Goal: Submit feedback/report problem: Submit feedback/report problem

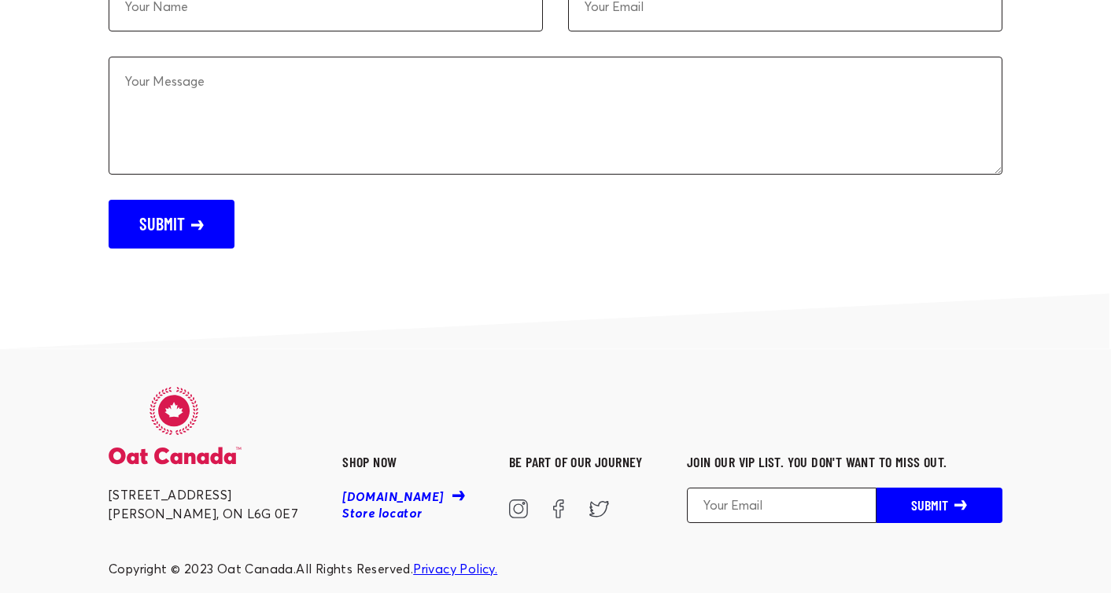
scroll to position [5068, 0]
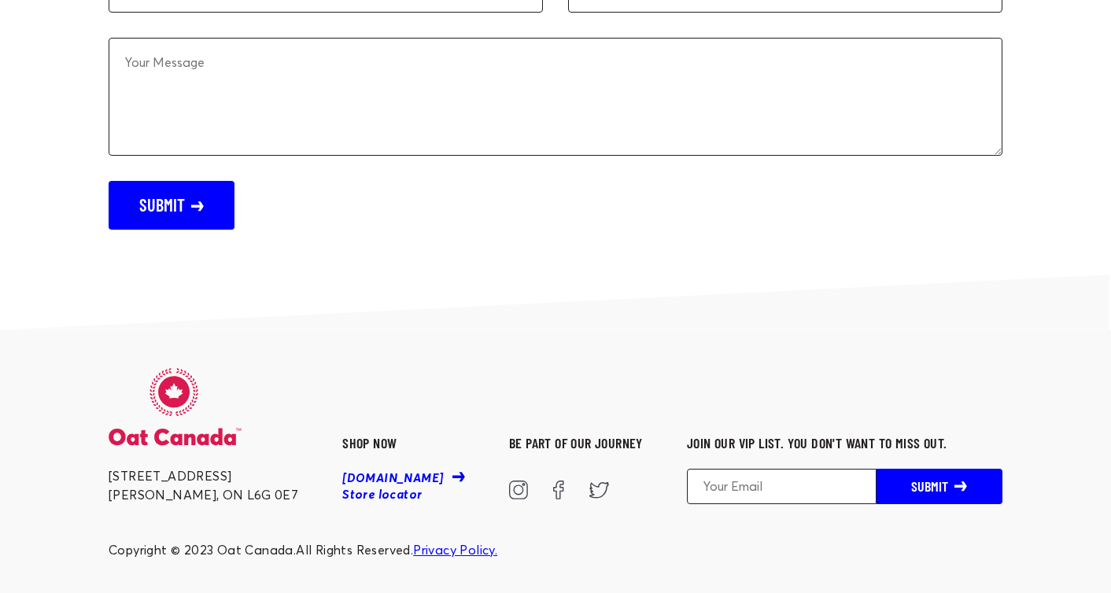
click at [513, 483] on icon at bounding box center [519, 489] width 12 height 12
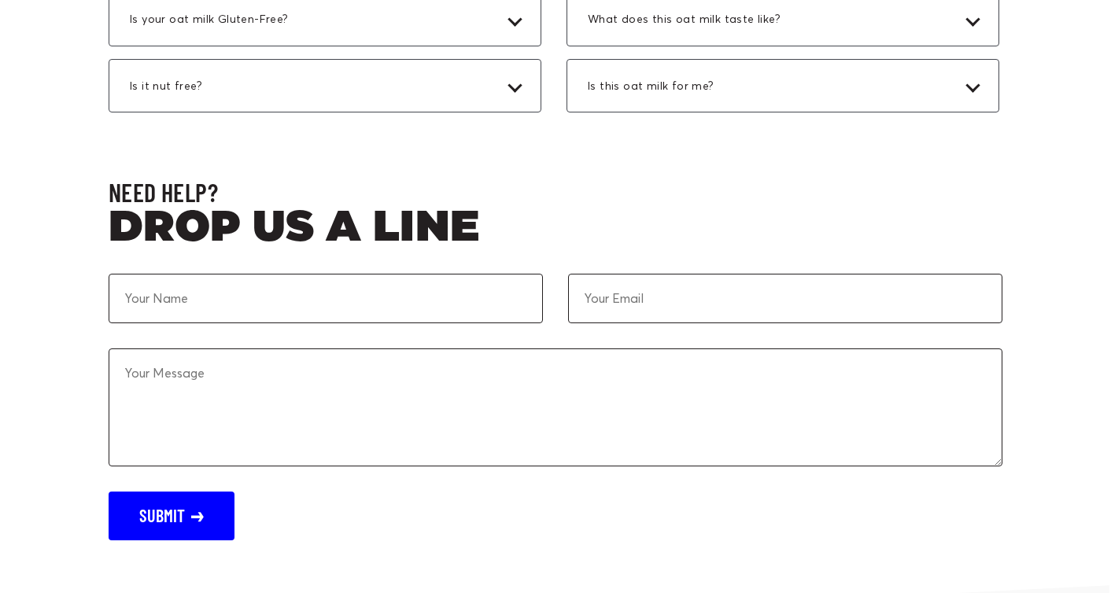
scroll to position [4773, 0]
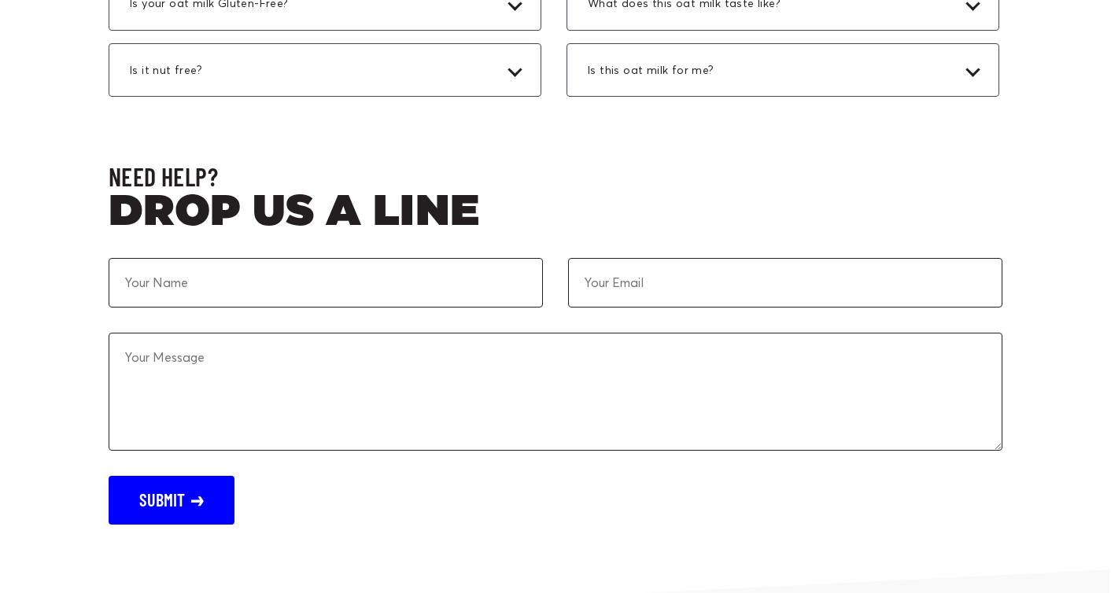
click at [533, 400] on textarea at bounding box center [556, 392] width 894 height 118
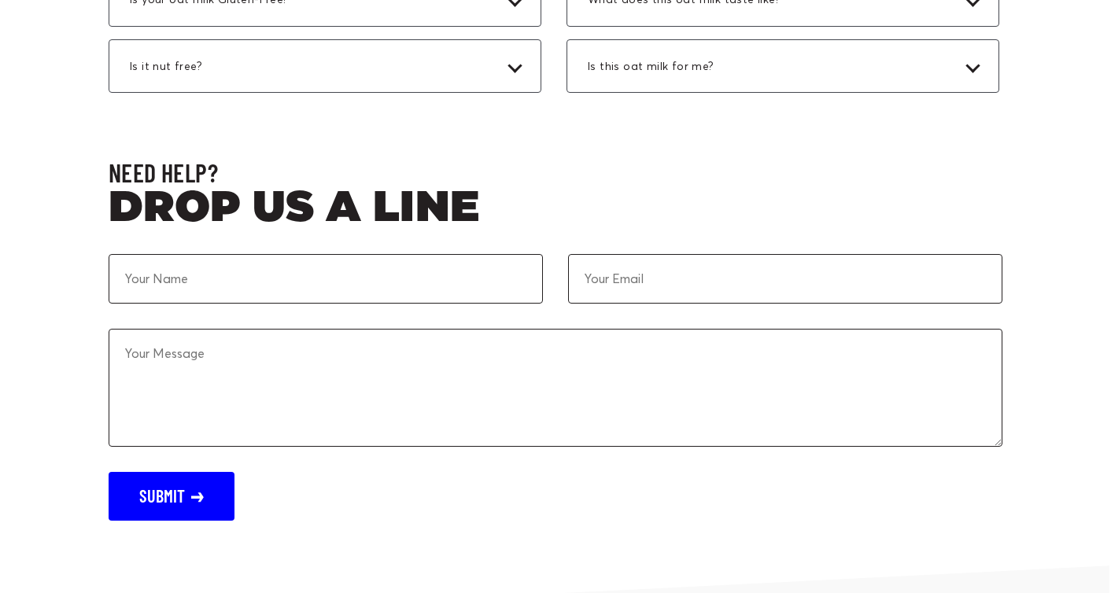
scroll to position [4797, 0]
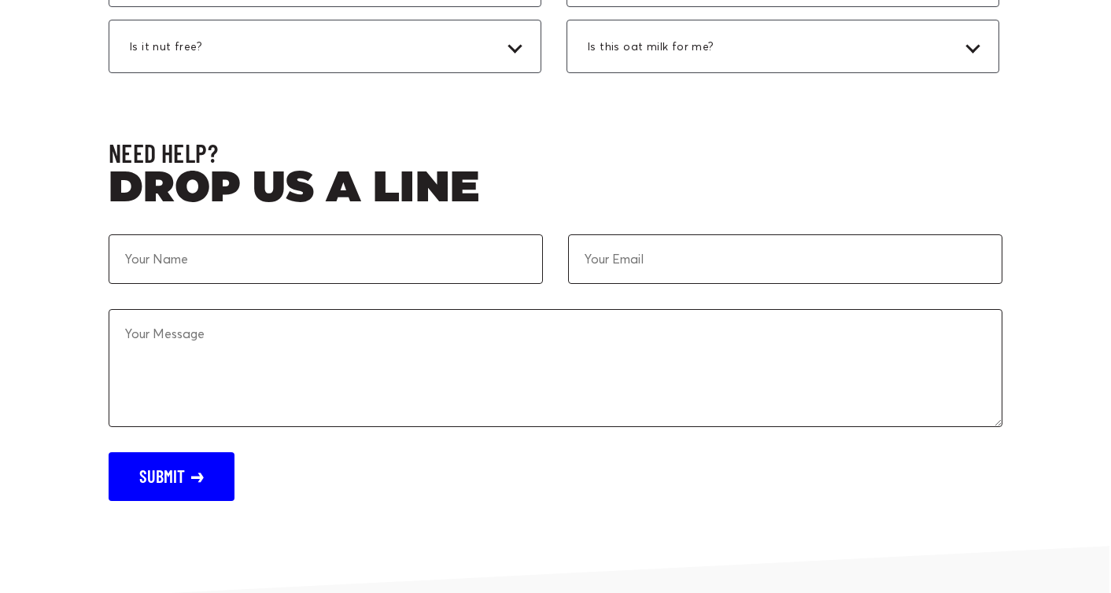
paste textarea "Hello! My name is [PERSON_NAME] and I am part of the asian toronto run club (@a…"
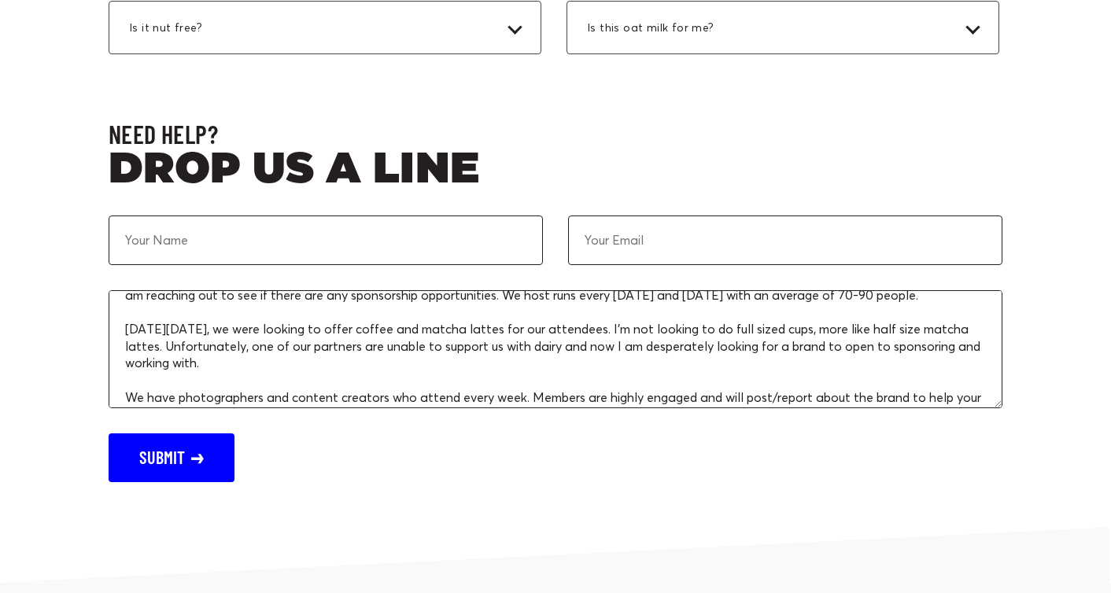
scroll to position [73, 0]
click at [641, 341] on textarea "Hello! My name is [PERSON_NAME] and I am part of the asian toronto run club (@a…" at bounding box center [556, 349] width 894 height 118
click at [924, 344] on textarea "Hello! My name is [PERSON_NAME] and I am part of the asian toronto run club (@a…" at bounding box center [556, 349] width 894 height 118
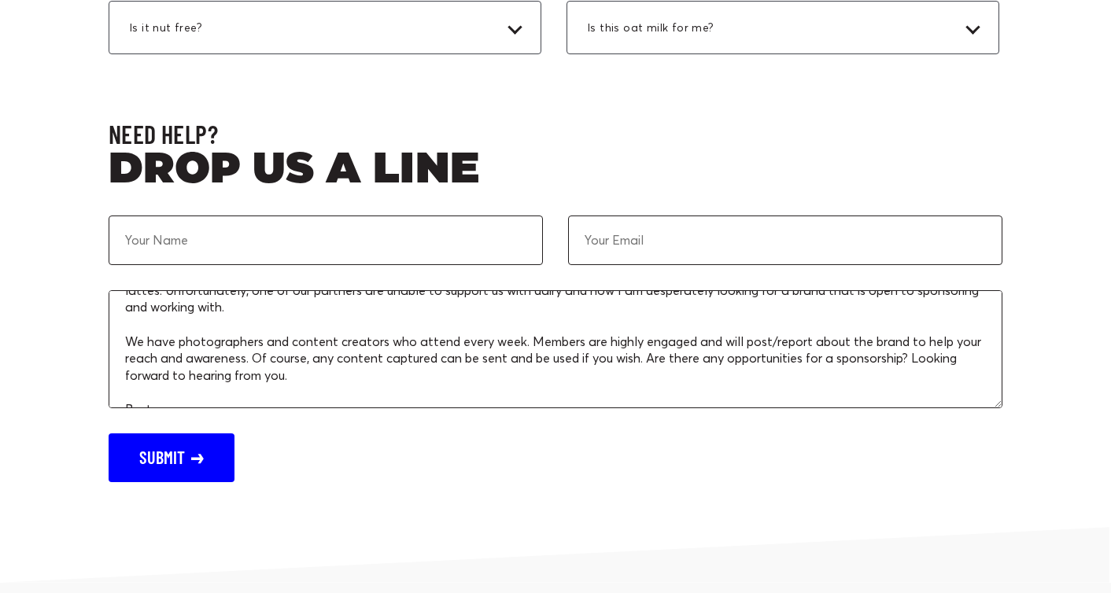
scroll to position [153, 0]
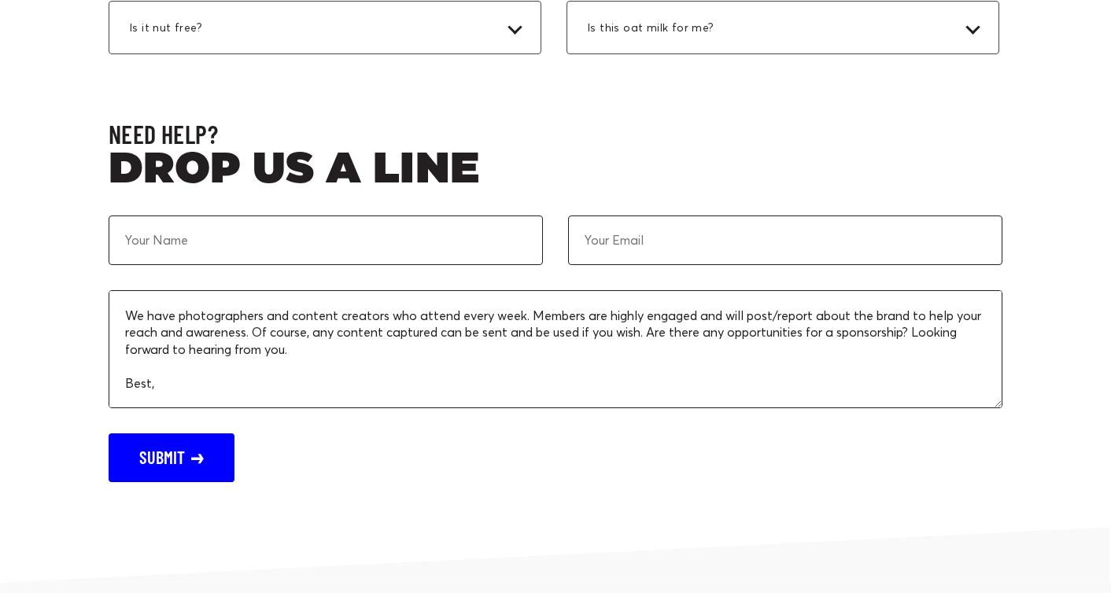
type textarea "Hello! My name is [PERSON_NAME] and I am part of the asian toronto run club (@a…"
click at [351, 224] on input at bounding box center [326, 241] width 434 height 50
type input "[PERSON_NAME]"
type input "[EMAIL_ADDRESS][DOMAIN_NAME]"
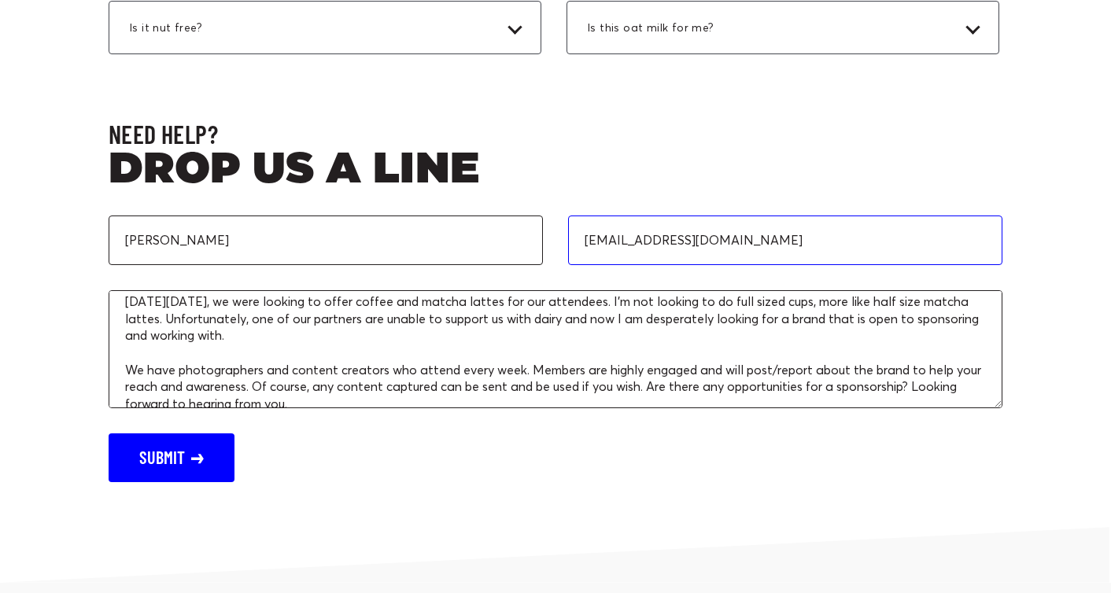
scroll to position [97, 0]
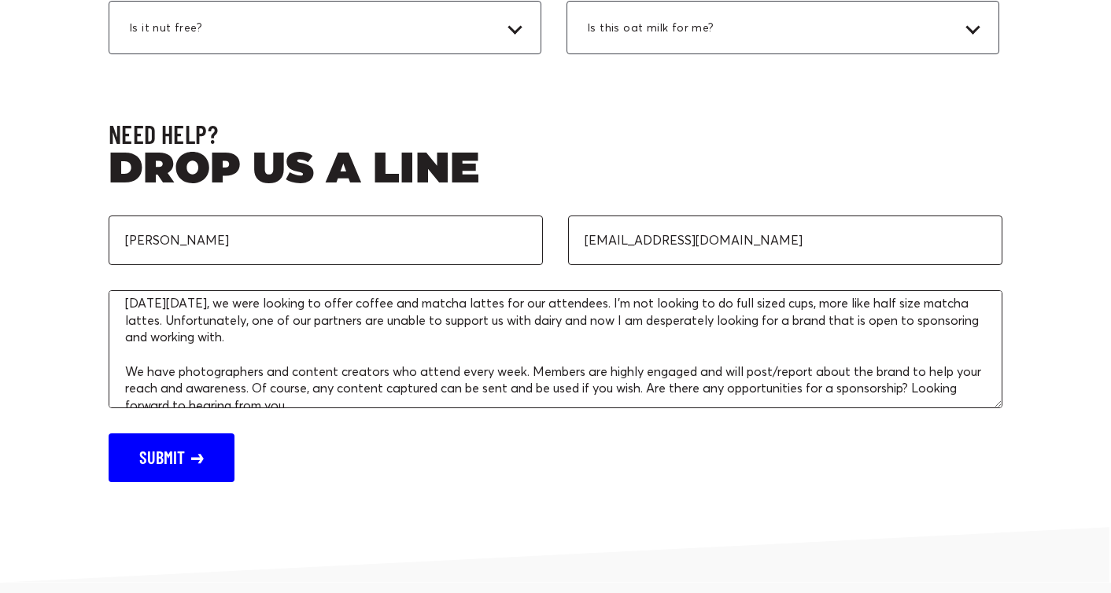
click at [150, 319] on textarea "Hello! My name is [PERSON_NAME] and I am part of the asian toronto run club (@a…" at bounding box center [556, 349] width 894 height 118
drag, startPoint x: 549, startPoint y: 319, endPoint x: 515, endPoint y: 319, distance: 33.8
click at [515, 319] on textarea "Hello! My name is [PERSON_NAME] and I am part of the asian toronto run club (@a…" at bounding box center [556, 349] width 894 height 118
click at [734, 319] on textarea "Hello! My name is [PERSON_NAME] and I am part of the asian toronto run club (@a…" at bounding box center [556, 349] width 894 height 118
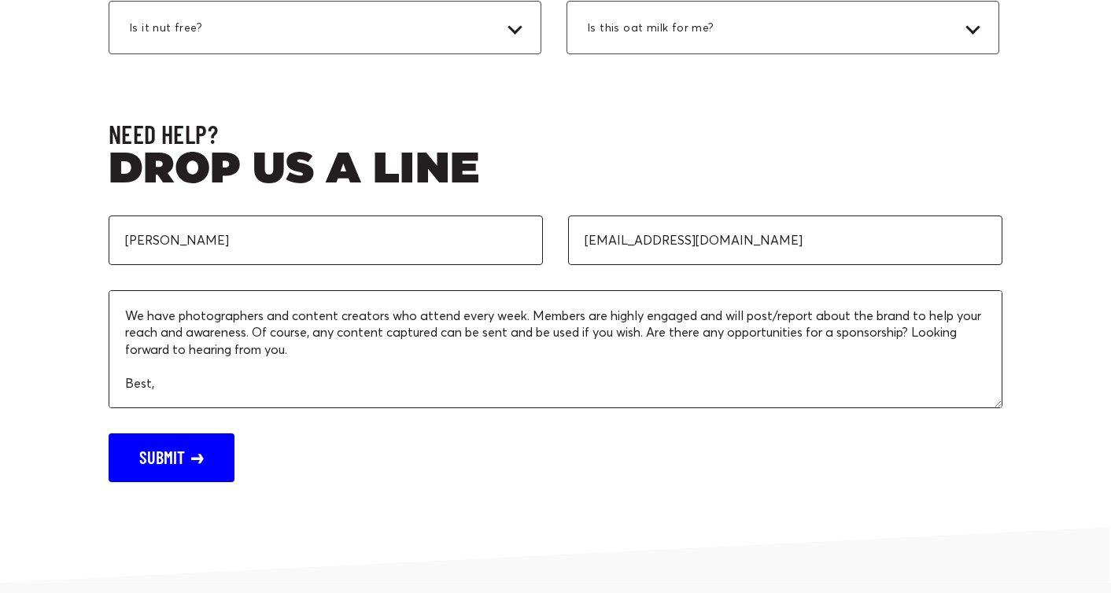
scroll to position [151, 0]
click at [151, 331] on textarea "Hello! My name is [PERSON_NAME] and I am part of the asian toronto run club (@a…" at bounding box center [556, 349] width 894 height 118
click at [158, 380] on textarea "Hello! My name is [PERSON_NAME] and I am part of the asian toronto run club (@a…" at bounding box center [556, 349] width 894 height 118
drag, startPoint x: 128, startPoint y: 310, endPoint x: 323, endPoint y: 435, distance: 232.5
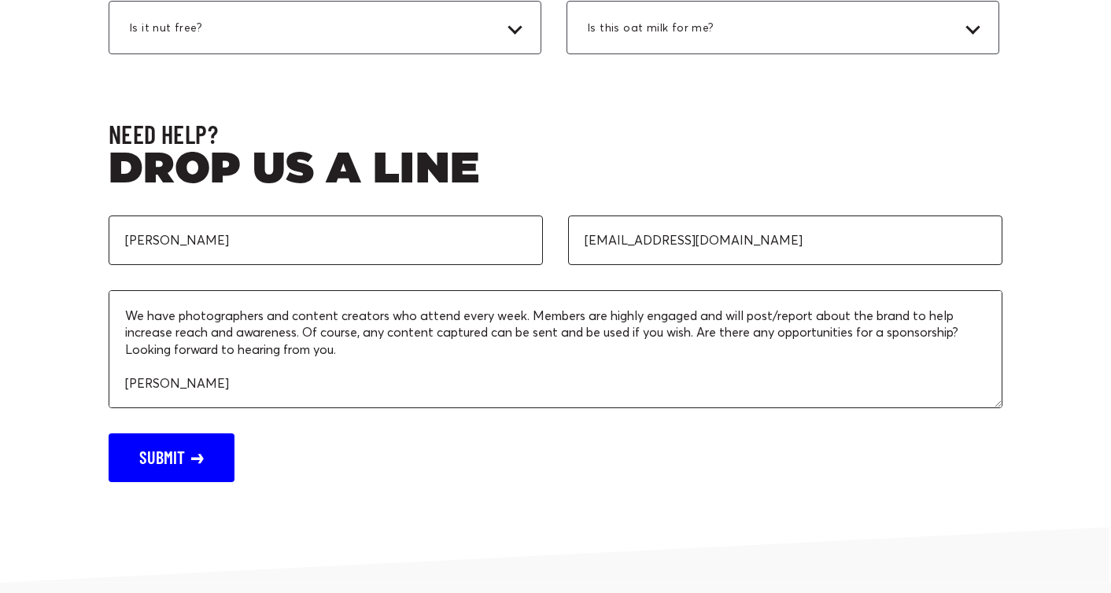
click at [323, 435] on form "[PERSON_NAME] [EMAIL_ADDRESS][DOMAIN_NAME] Hello! My name is [PERSON_NAME] and …" at bounding box center [556, 349] width 894 height 267
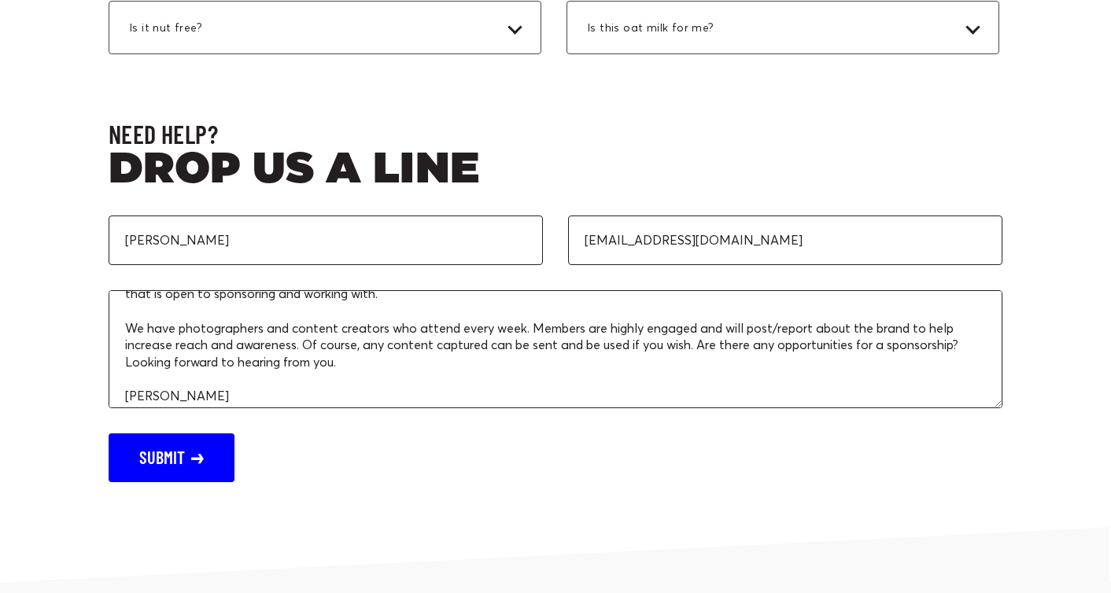
scroll to position [139, 0]
type textarea "Hello! My name is [PERSON_NAME] and I am part of the asian toronto run club (@a…"
click at [193, 466] on button "Submit" at bounding box center [172, 458] width 126 height 49
